Goal: Information Seeking & Learning: Understand process/instructions

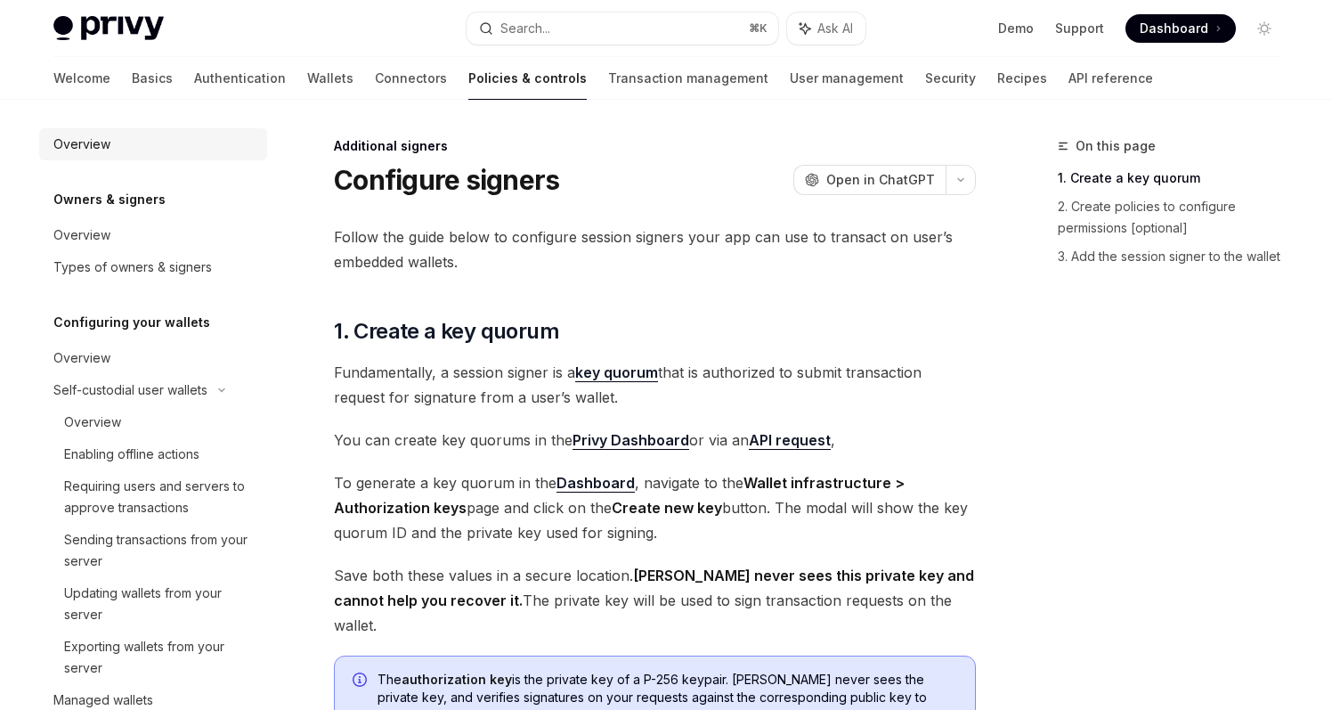
scroll to position [119, 0]
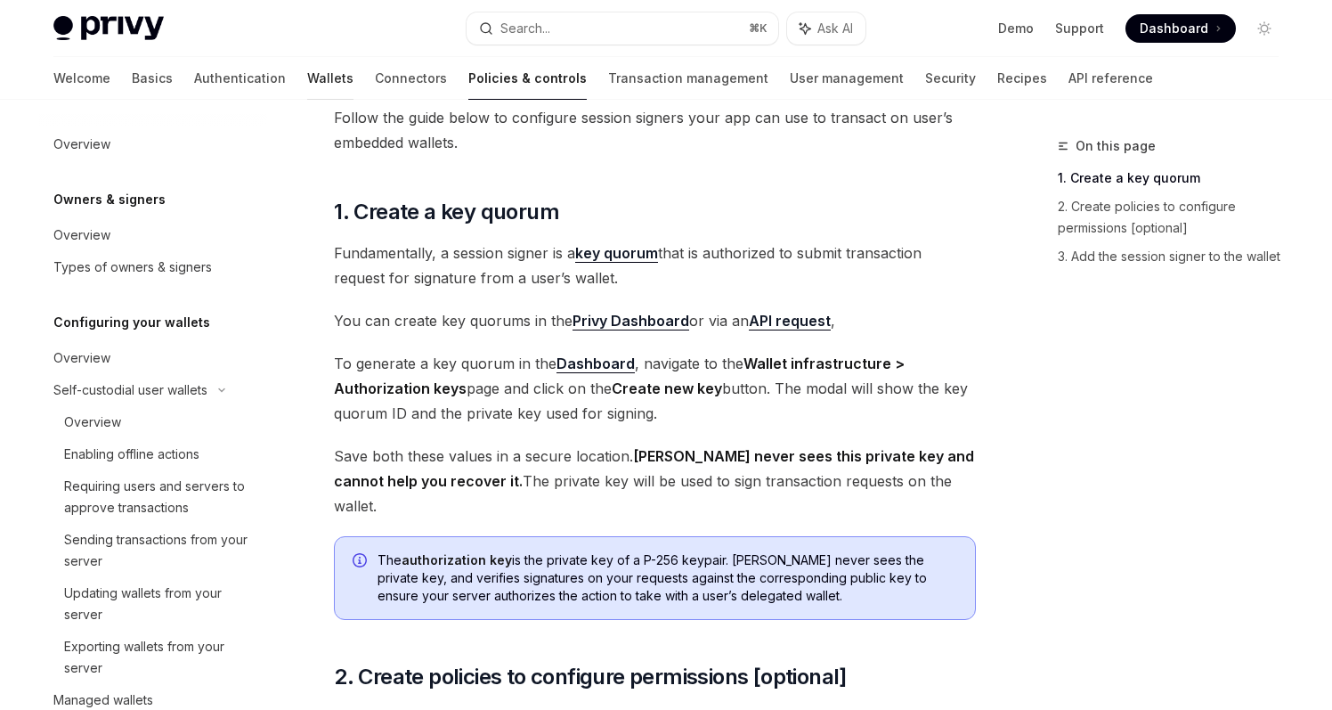
click at [307, 82] on link "Wallets" at bounding box center [330, 78] width 46 height 43
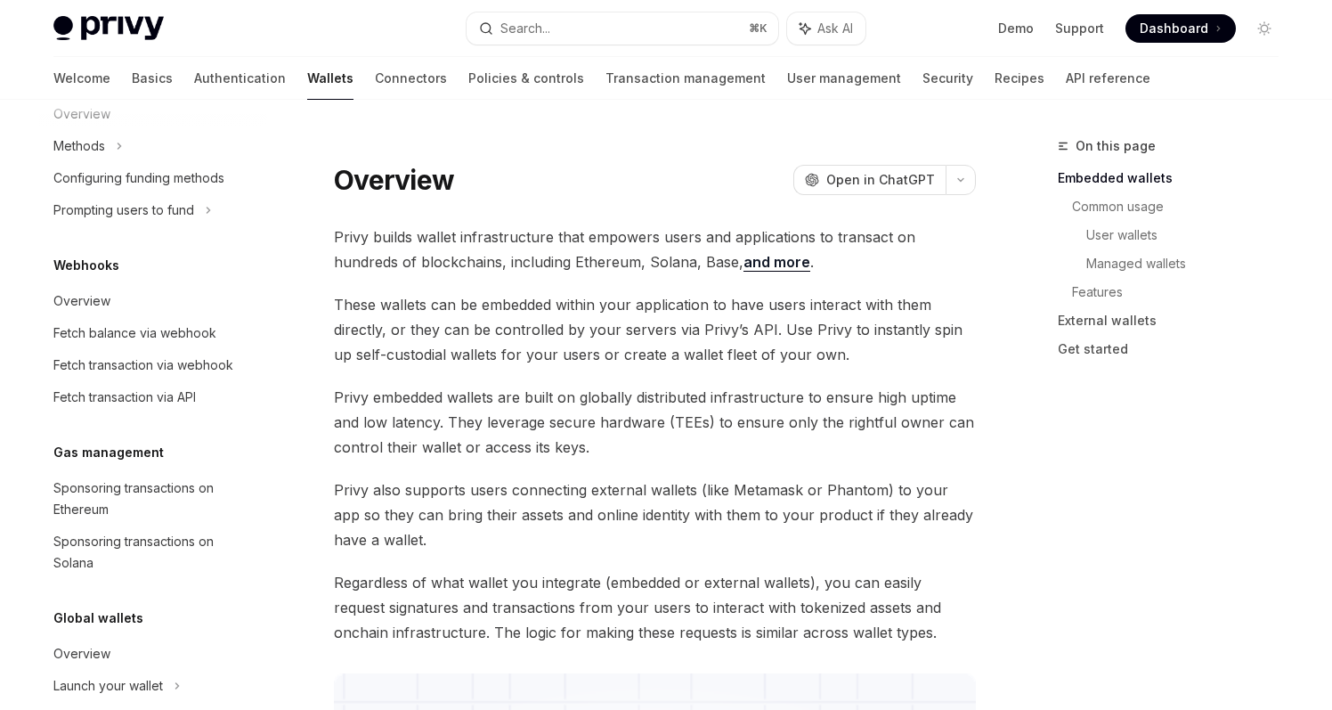
scroll to position [831, 0]
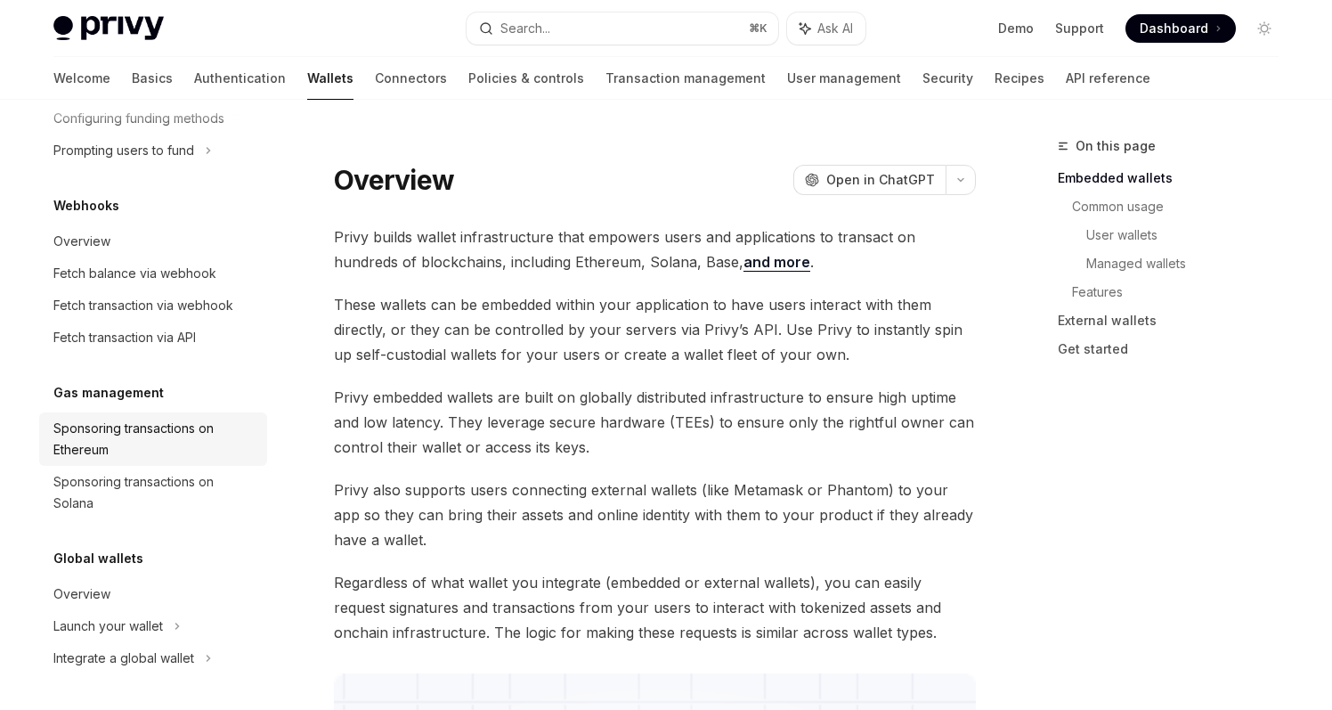
click at [184, 423] on div "Sponsoring transactions on Ethereum" at bounding box center [154, 439] width 203 height 43
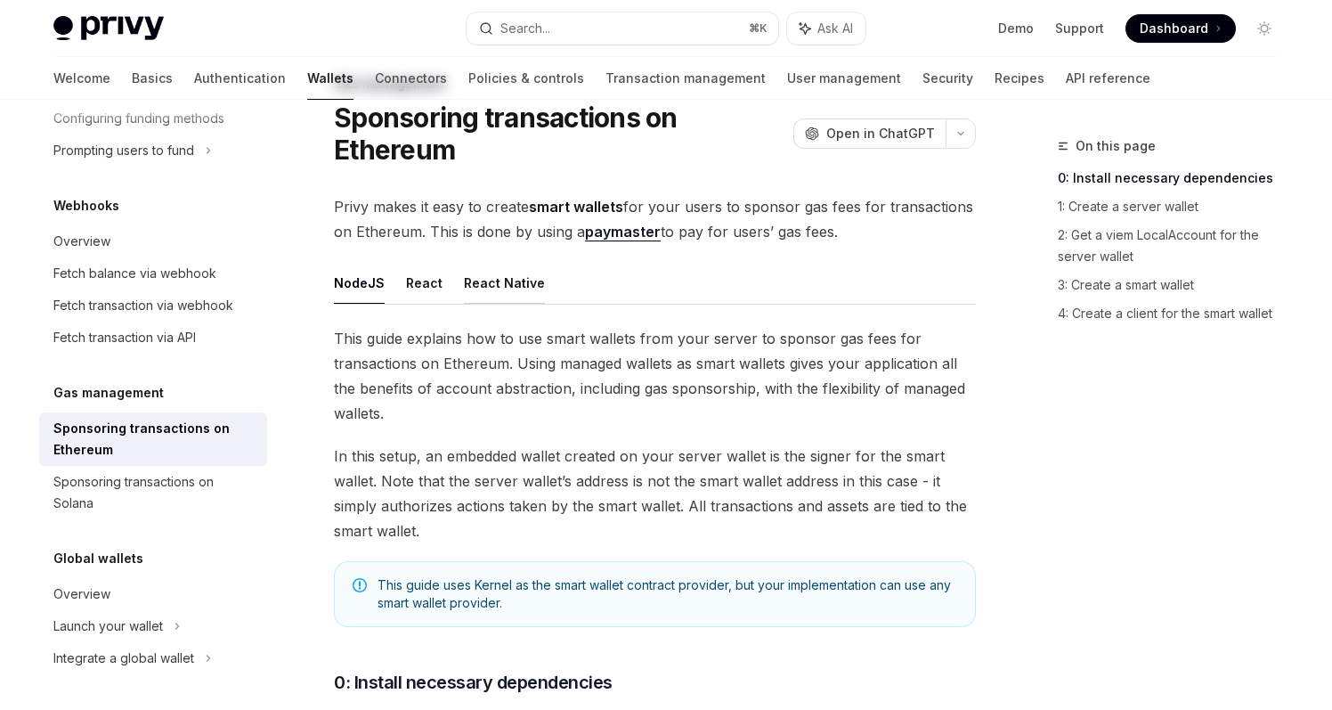
scroll to position [68, 0]
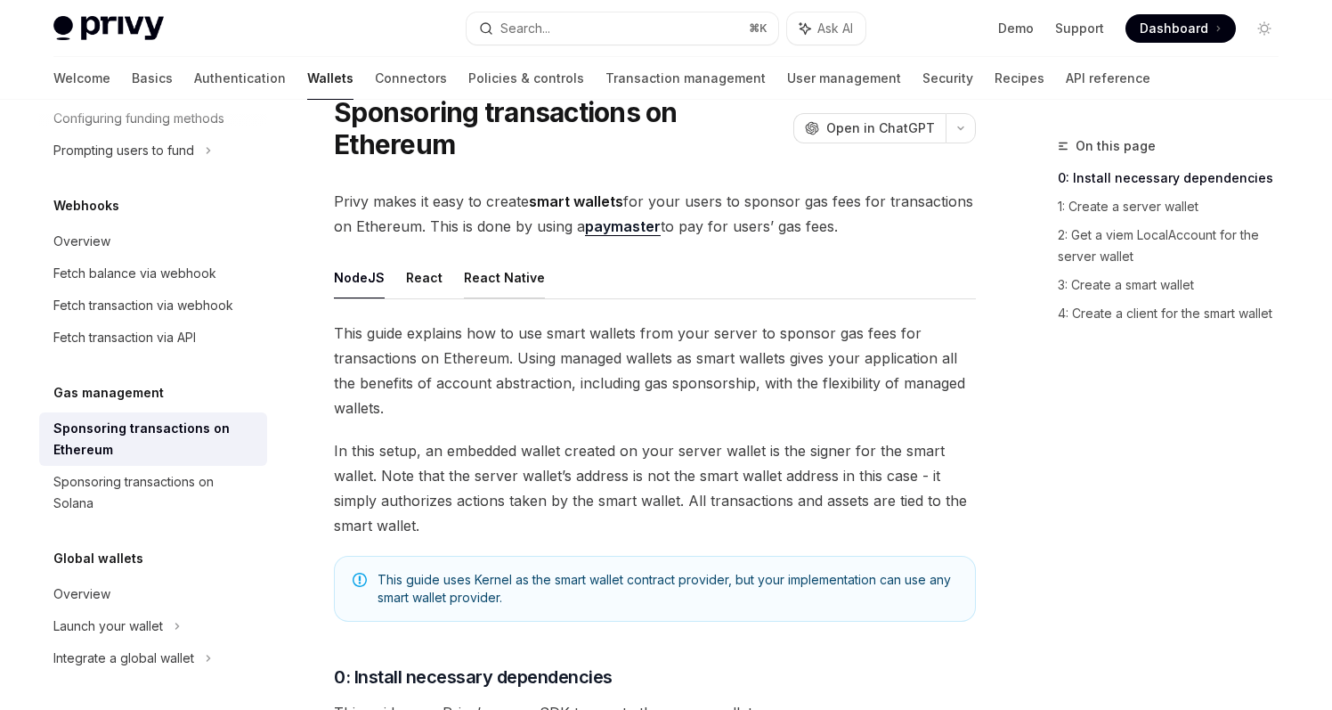
click at [491, 279] on button "React Native" at bounding box center [504, 277] width 81 height 42
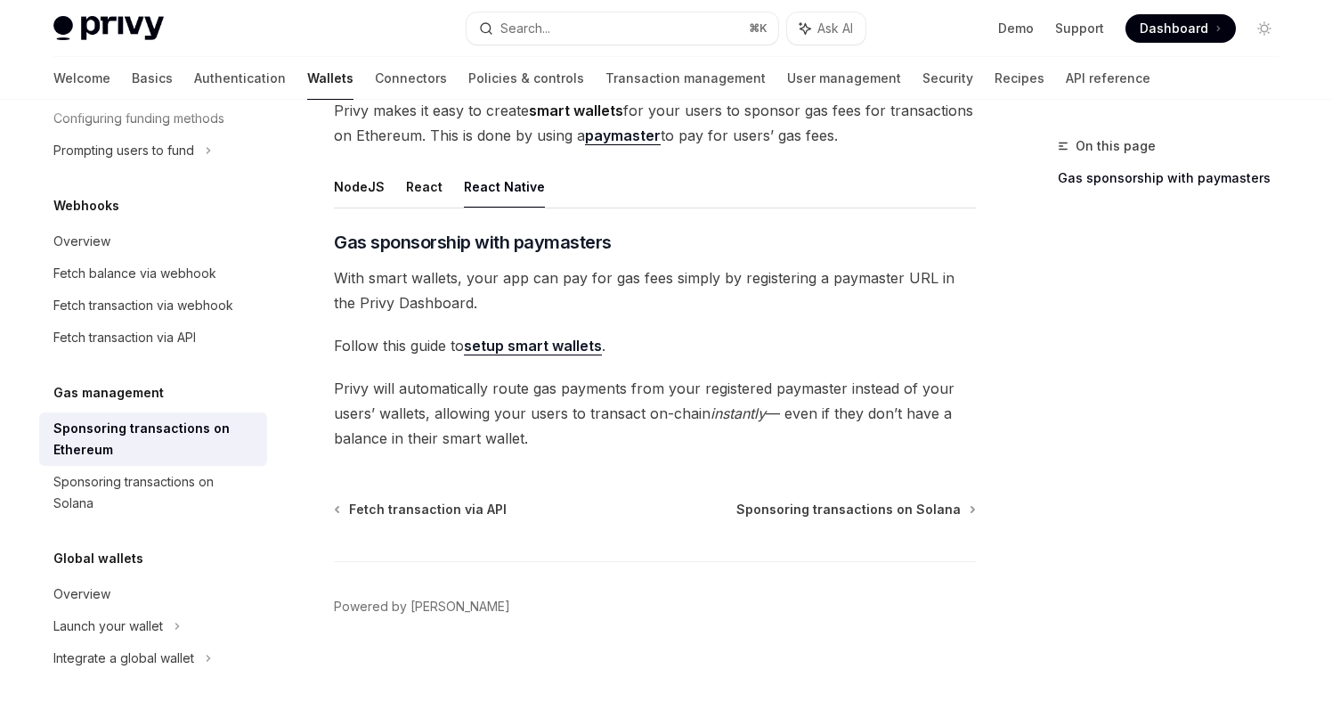
scroll to position [164, 0]
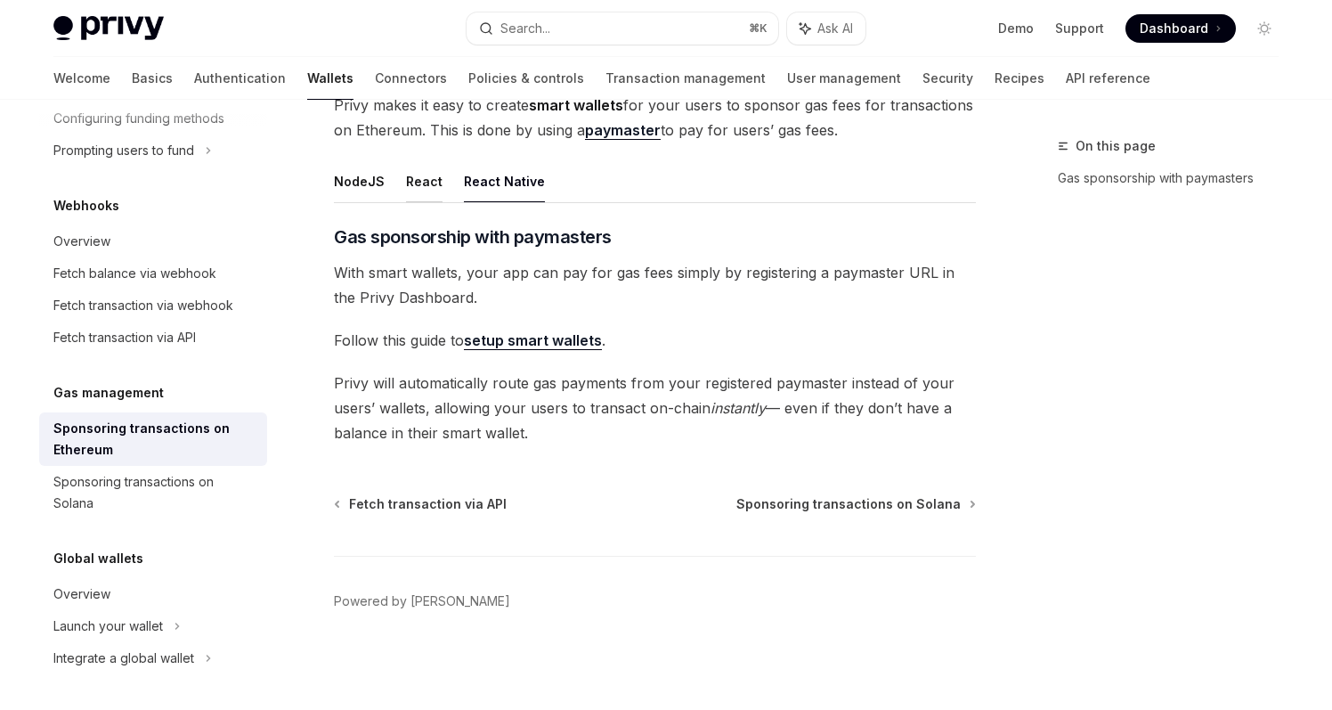
click at [427, 184] on button "React" at bounding box center [424, 181] width 37 height 42
click at [378, 184] on button "NodeJS" at bounding box center [359, 181] width 51 height 42
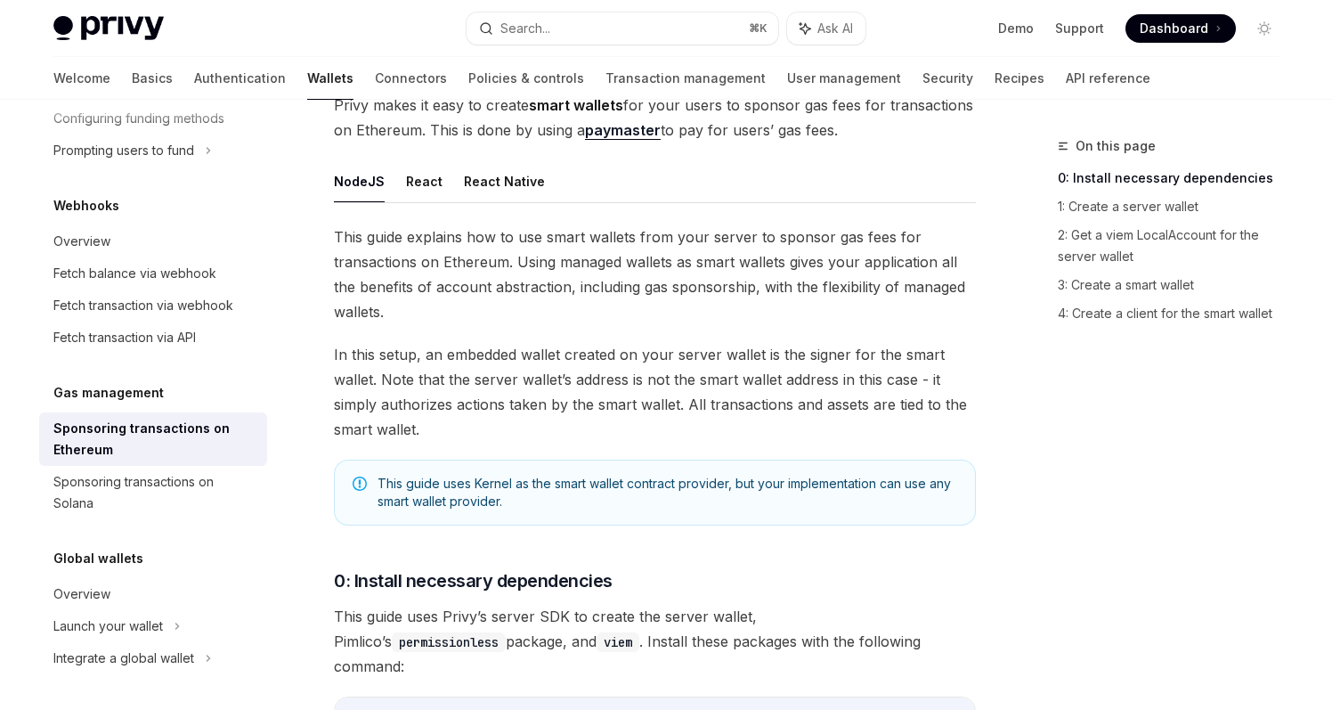
click at [366, 188] on button "NodeJS" at bounding box center [359, 181] width 51 height 42
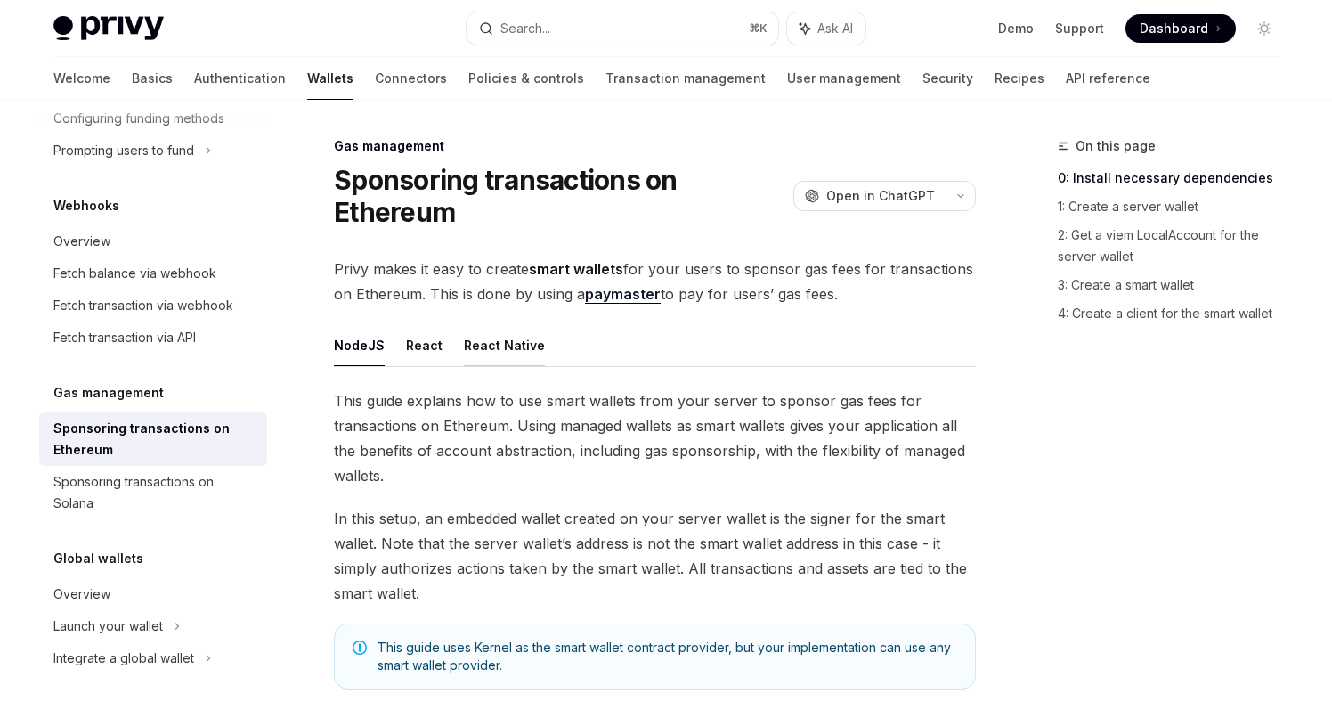
click at [515, 358] on button "React Native" at bounding box center [504, 345] width 81 height 42
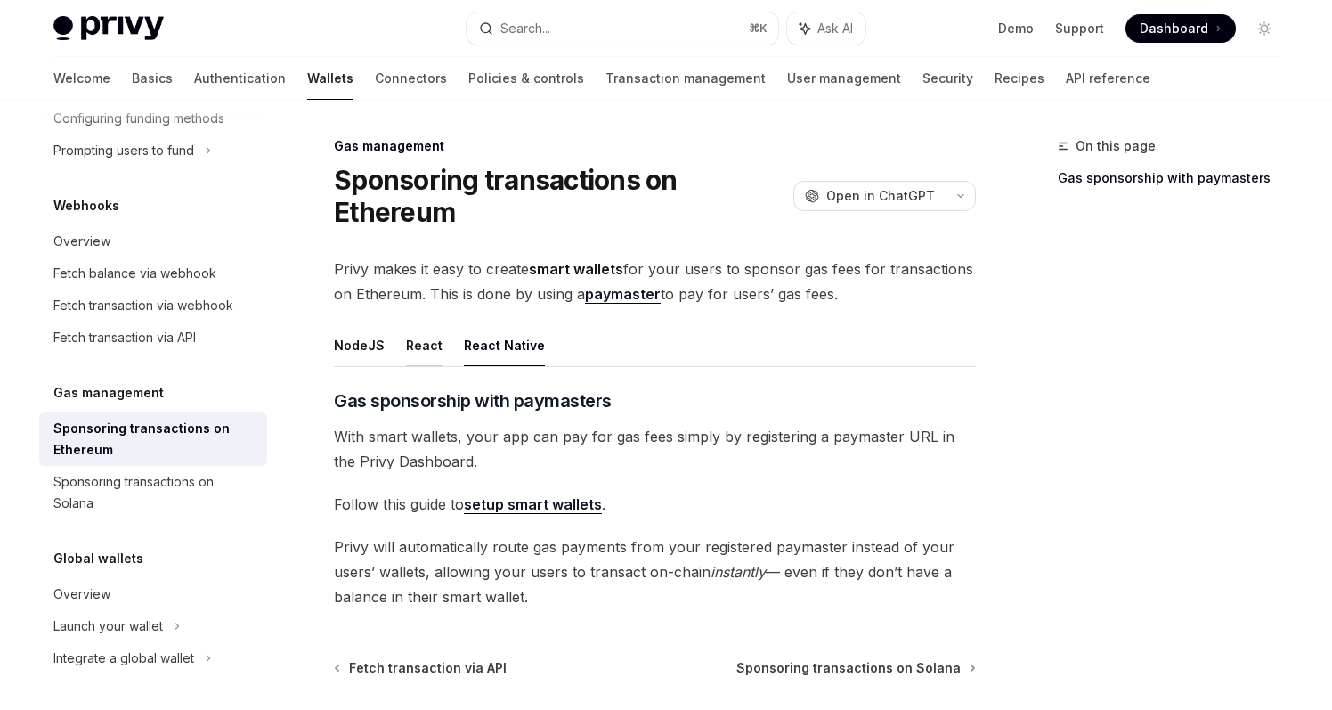
click at [415, 346] on button "React" at bounding box center [424, 345] width 37 height 42
type textarea "*"
